Goal: Information Seeking & Learning: Understand process/instructions

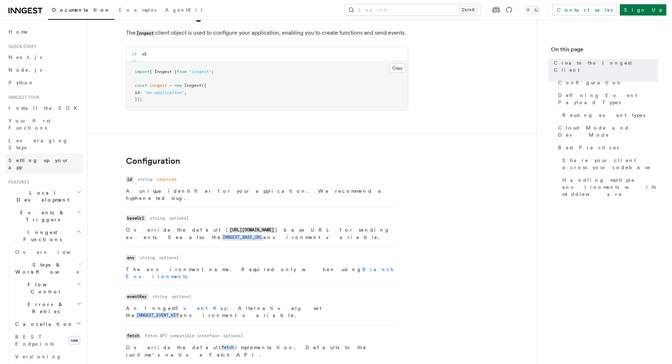
scroll to position [35, 0]
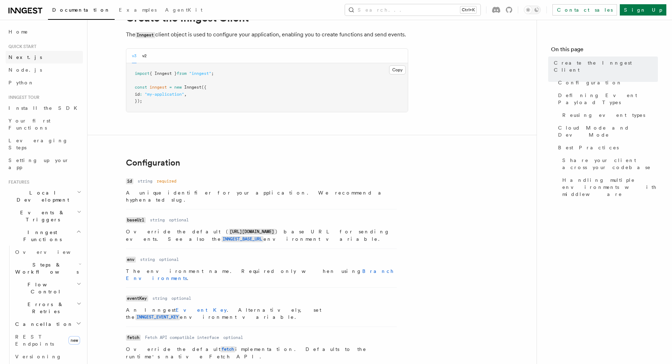
click at [41, 61] on link "Next.js" at bounding box center [44, 57] width 77 height 13
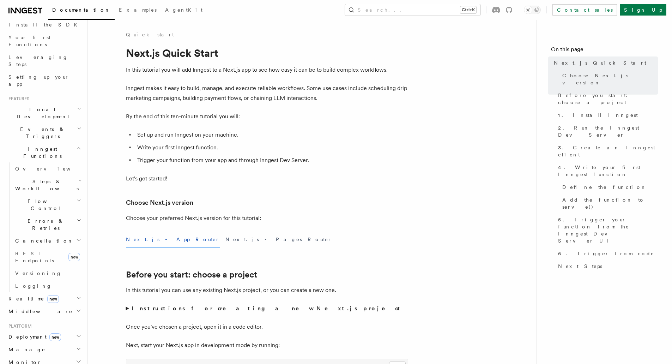
scroll to position [71, 0]
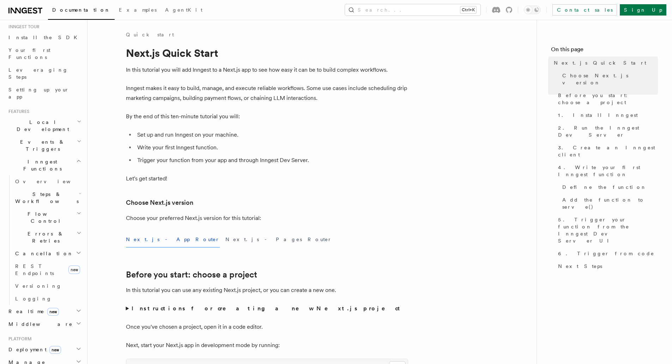
click at [76, 307] on icon "button" at bounding box center [79, 310] width 6 height 6
